Goal: Navigation & Orientation: Find specific page/section

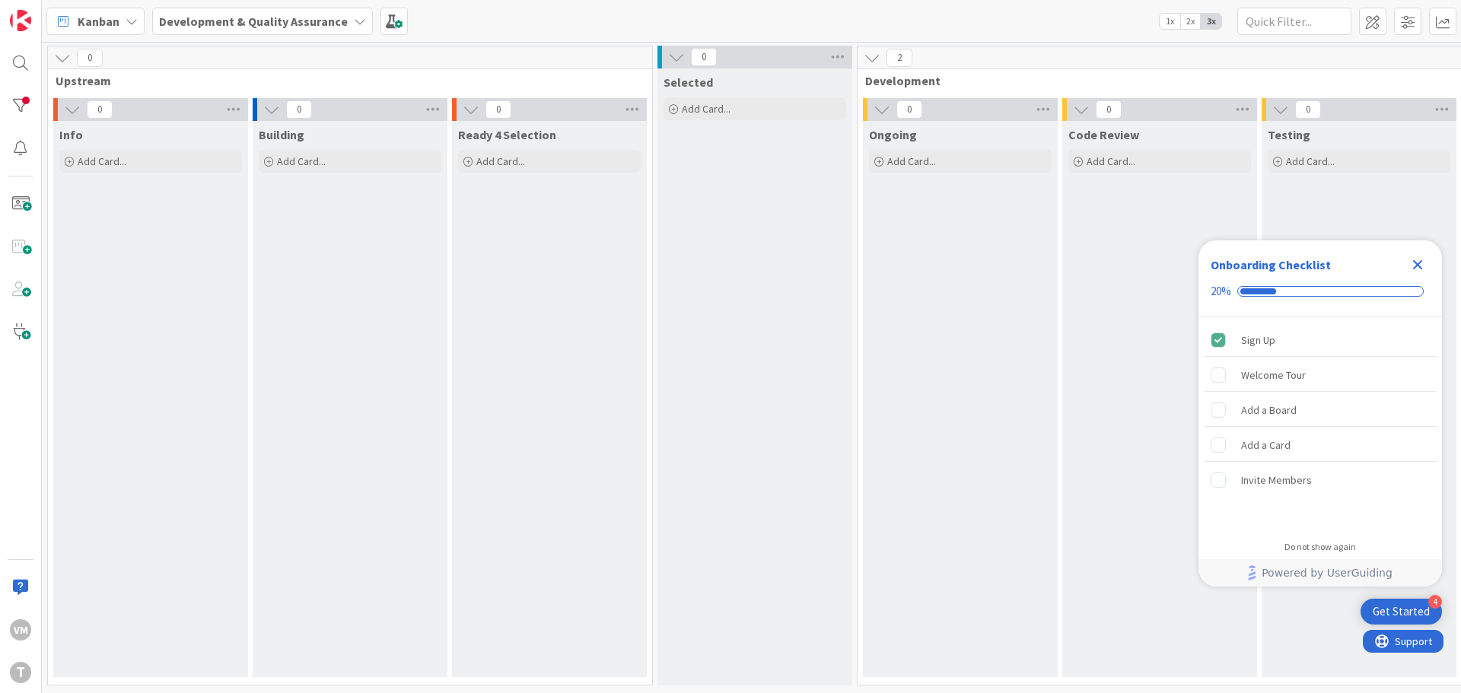
scroll to position [0, 298]
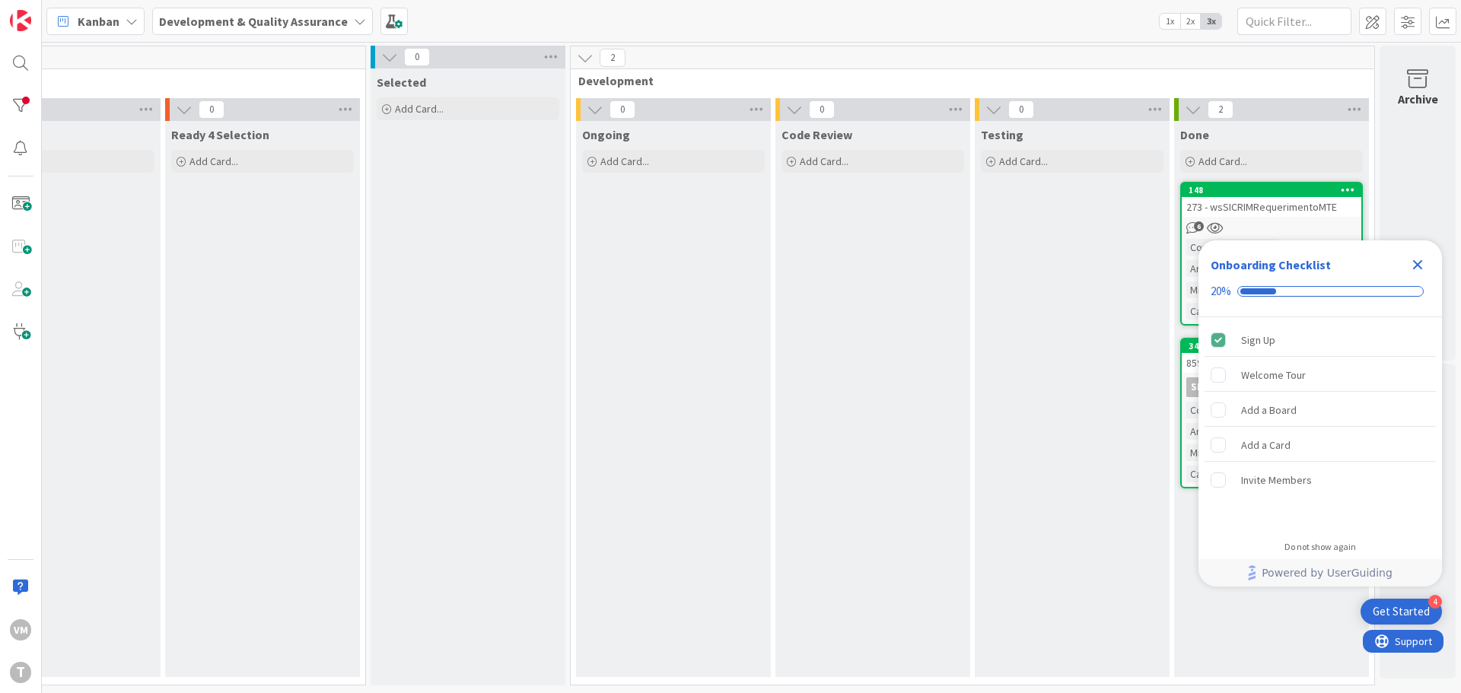
click at [1410, 265] on icon "Close Checklist" at bounding box center [1418, 265] width 18 height 18
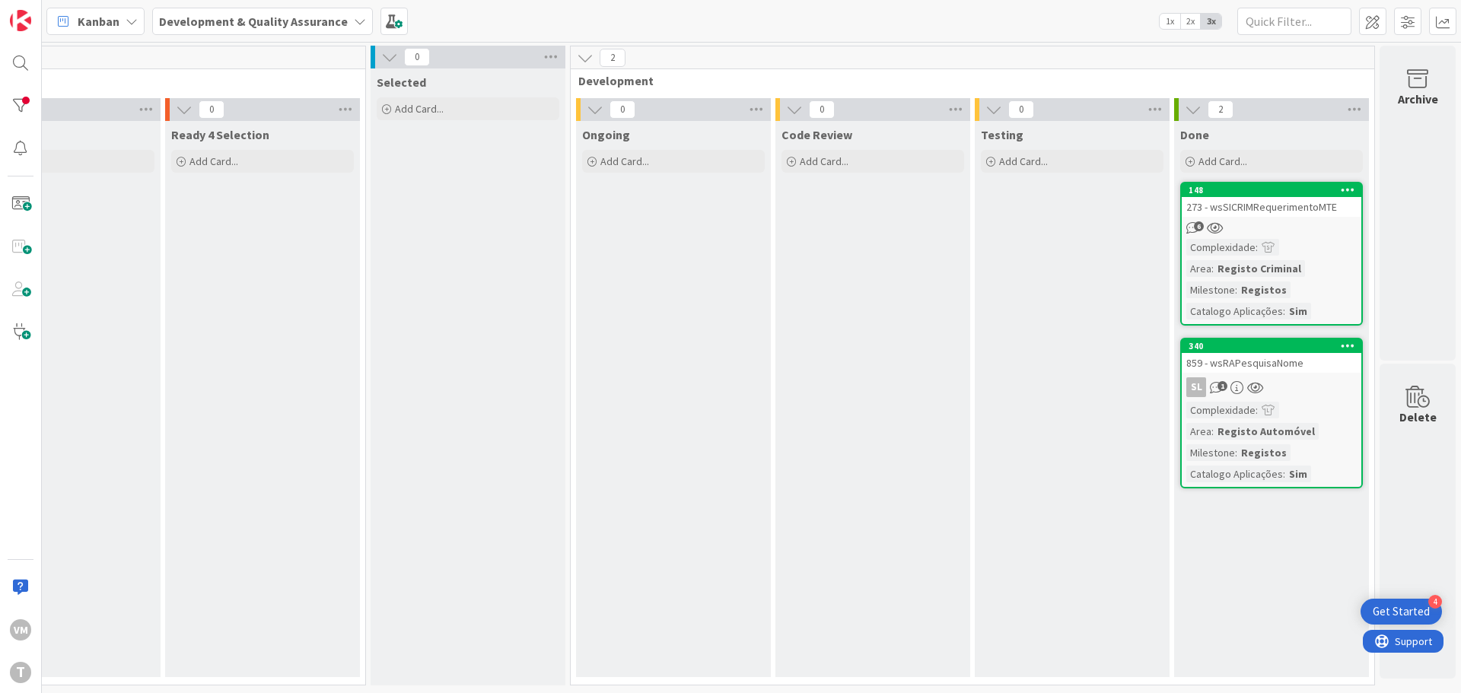
scroll to position [0, 0]
click at [1285, 377] on div "340 859 - wsRAPesquisaNome SL 1 Complexidade : Area : Registo Automóvel Milesto…" at bounding box center [1271, 413] width 183 height 151
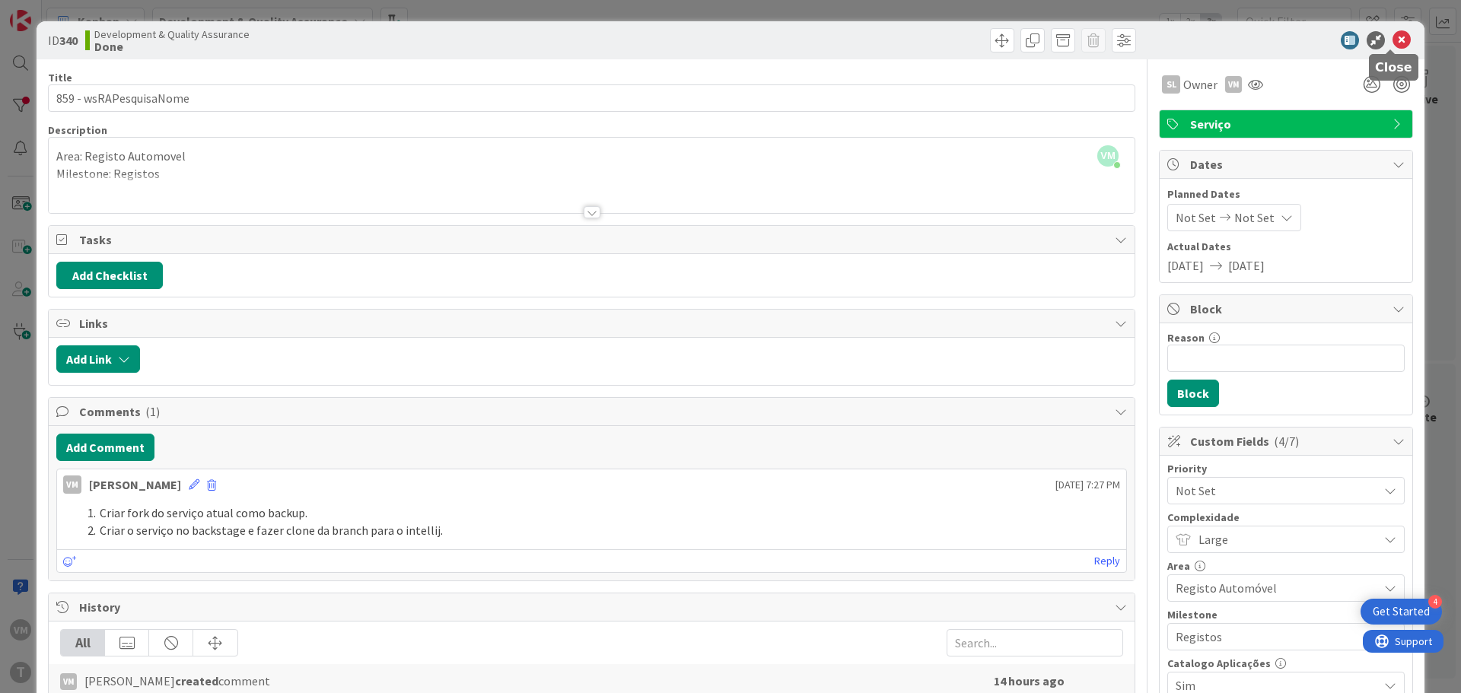
click at [1393, 46] on icon at bounding box center [1402, 40] width 18 height 18
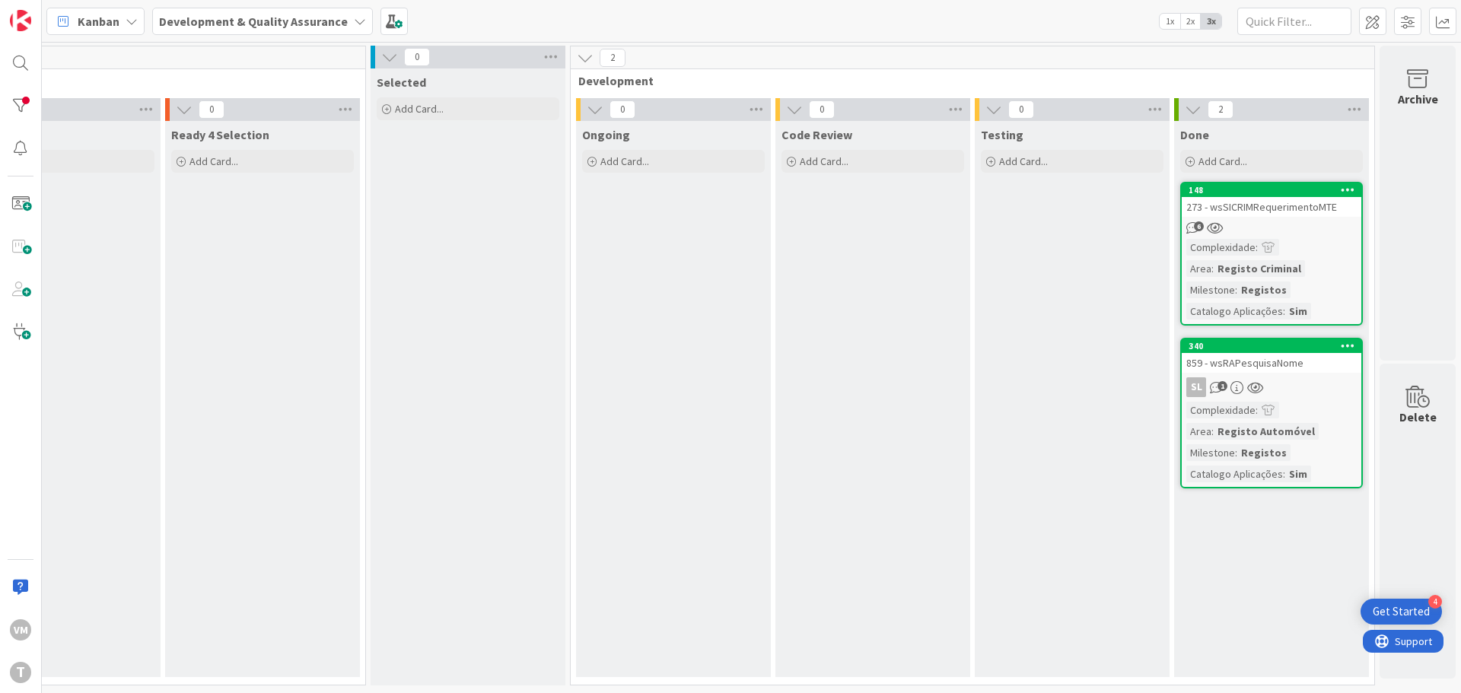
click at [1282, 362] on div "859 - wsRAPesquisaNome" at bounding box center [1272, 363] width 180 height 20
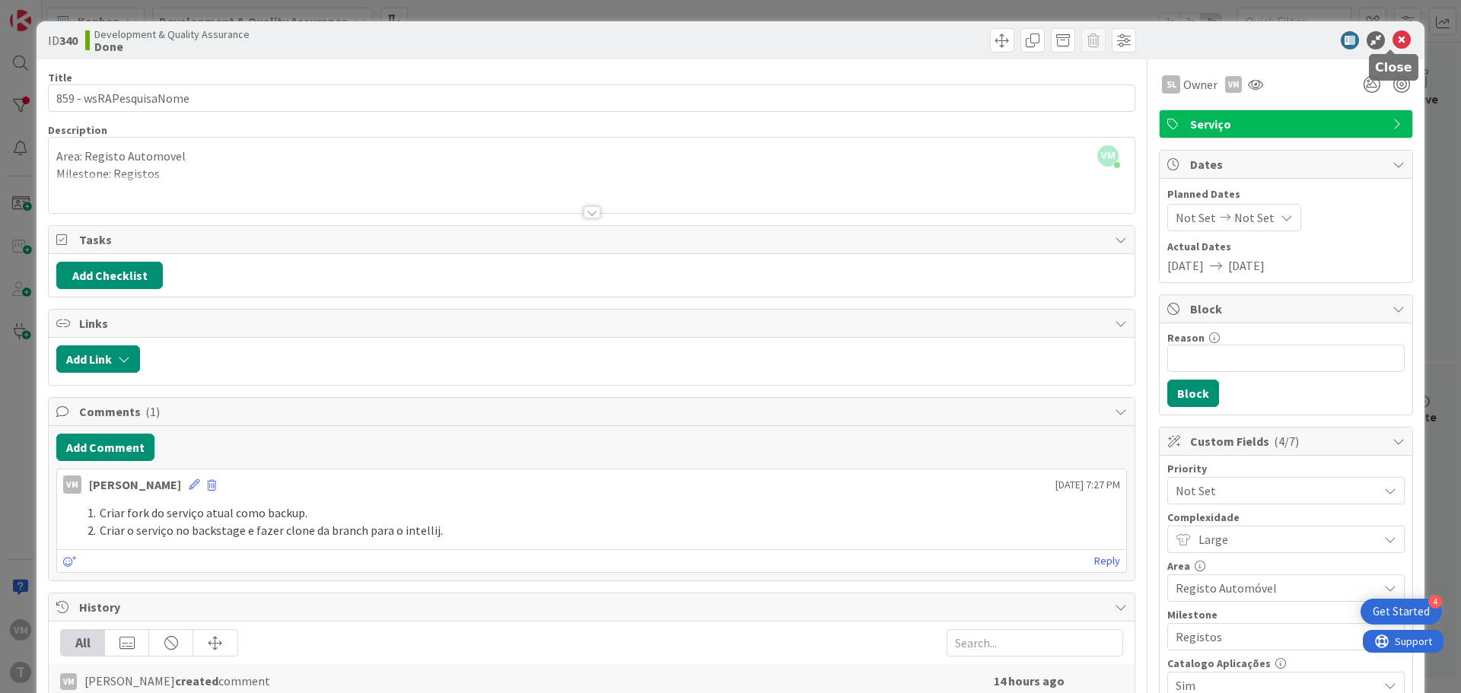
click at [1393, 42] on icon at bounding box center [1402, 40] width 18 height 18
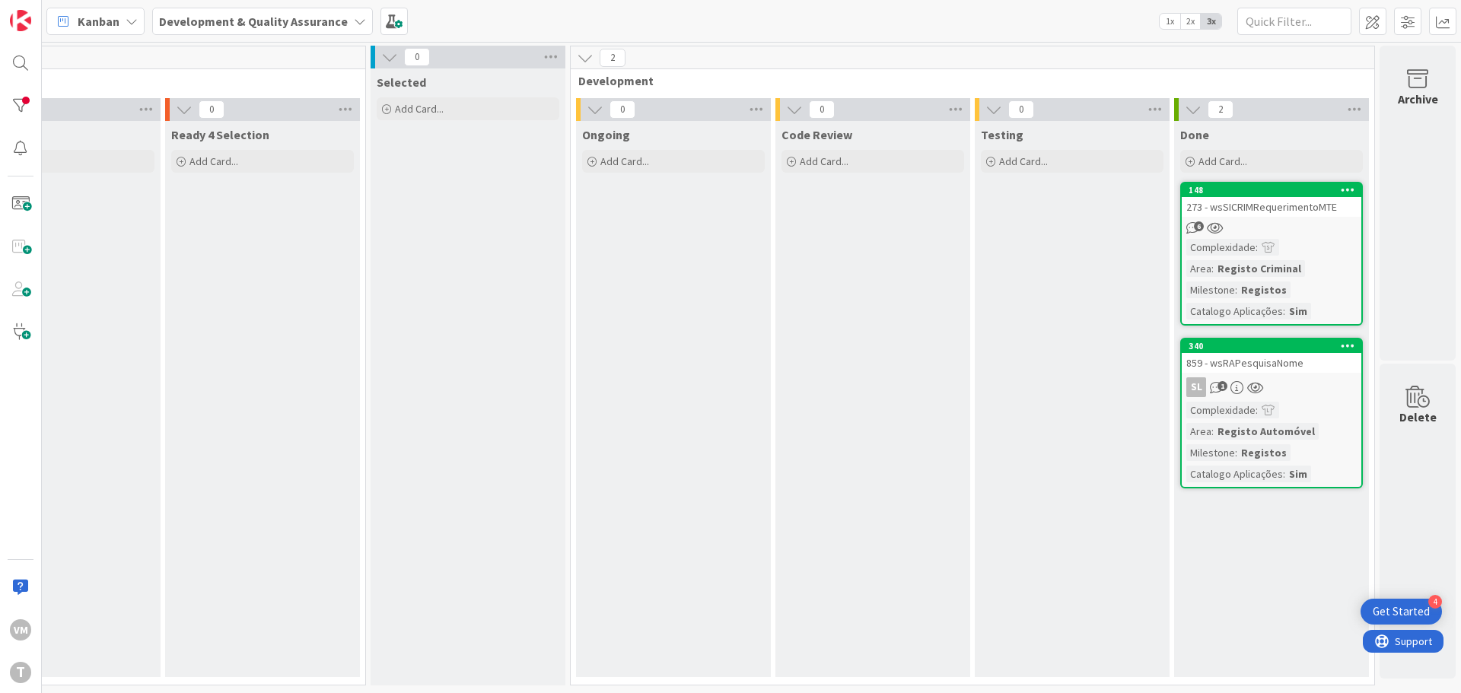
click at [1250, 368] on div "859 - wsRAPesquisaNome" at bounding box center [1272, 363] width 180 height 20
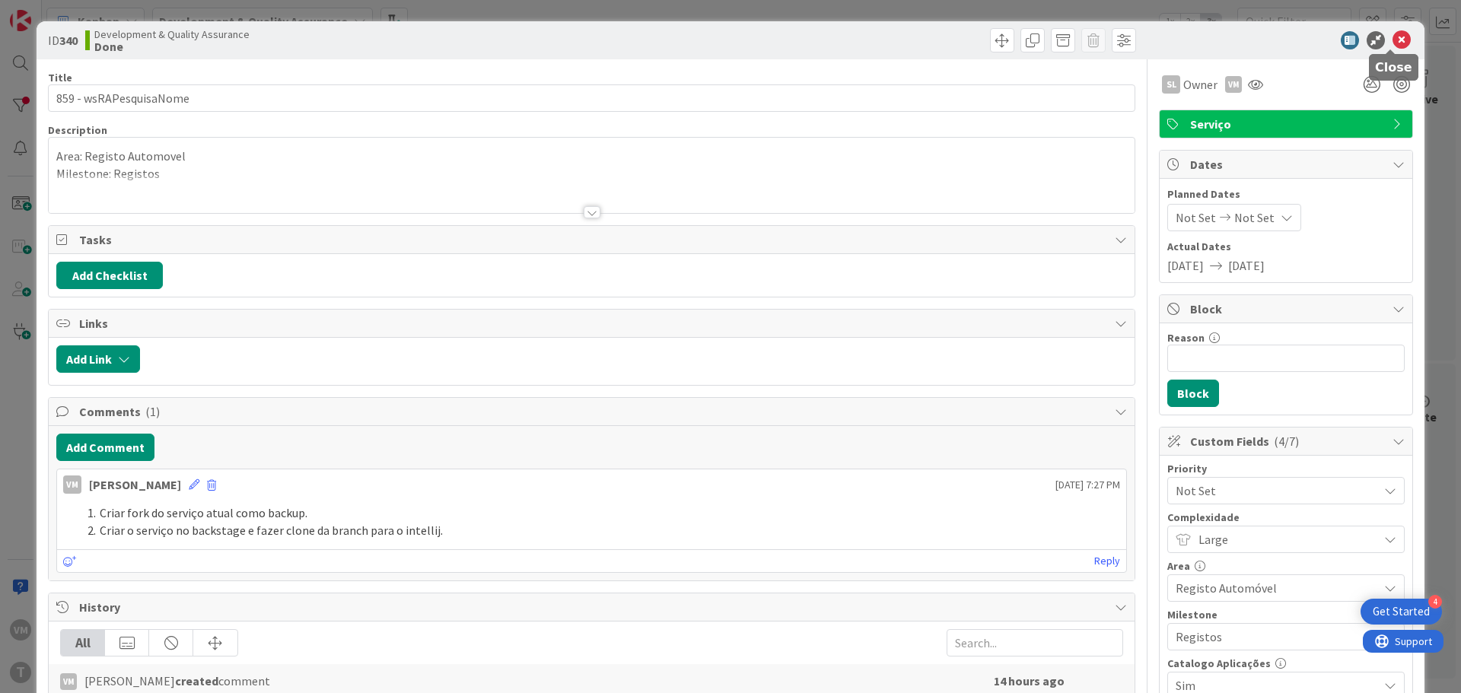
click at [1393, 33] on icon at bounding box center [1402, 40] width 18 height 18
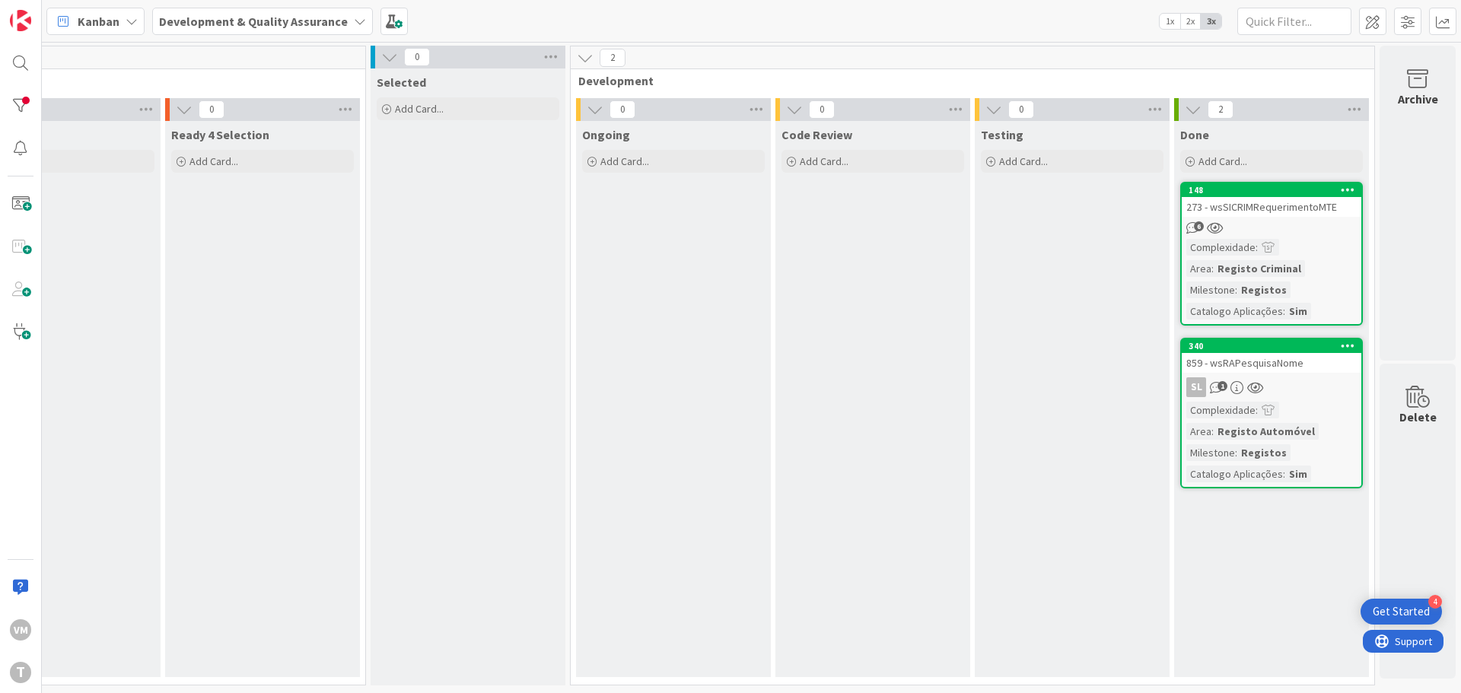
click at [1287, 368] on div "859 - wsRAPesquisaNome" at bounding box center [1272, 363] width 180 height 20
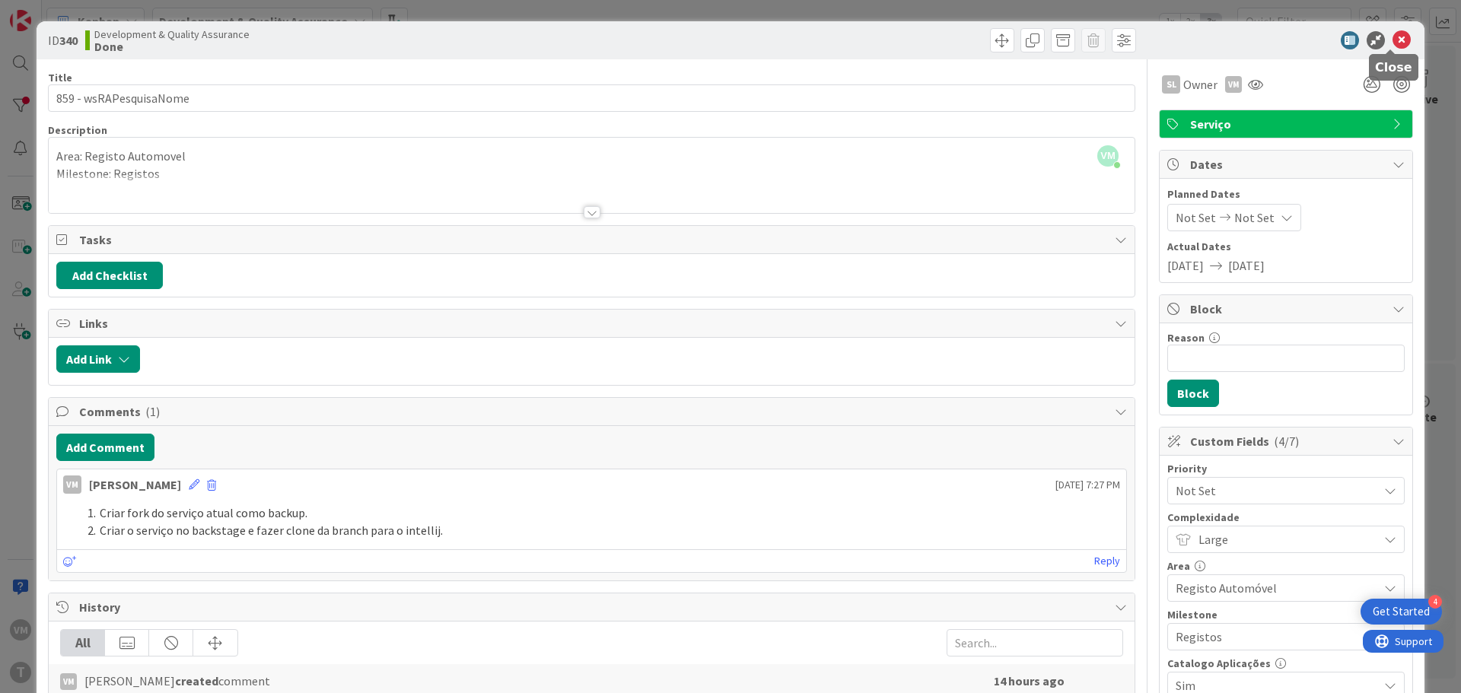
click at [1393, 45] on icon at bounding box center [1402, 40] width 18 height 18
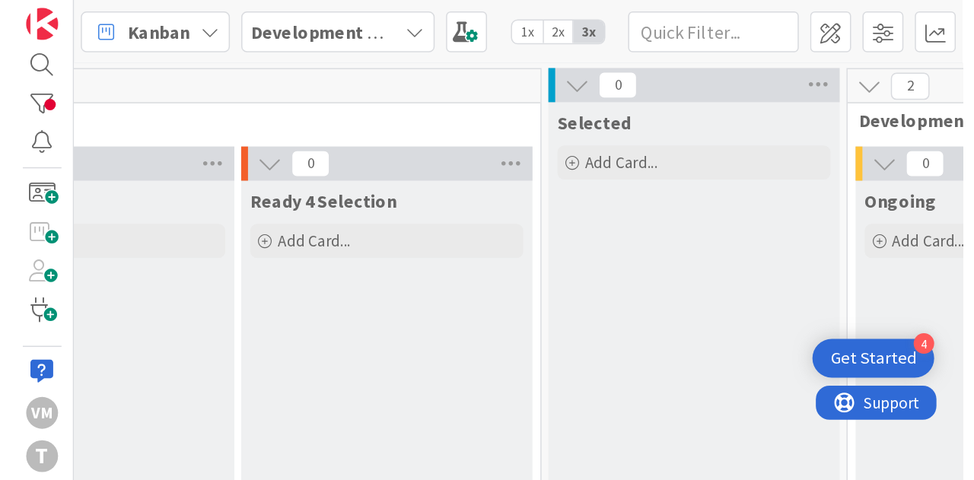
scroll to position [0, 298]
